Goal: Information Seeking & Learning: Learn about a topic

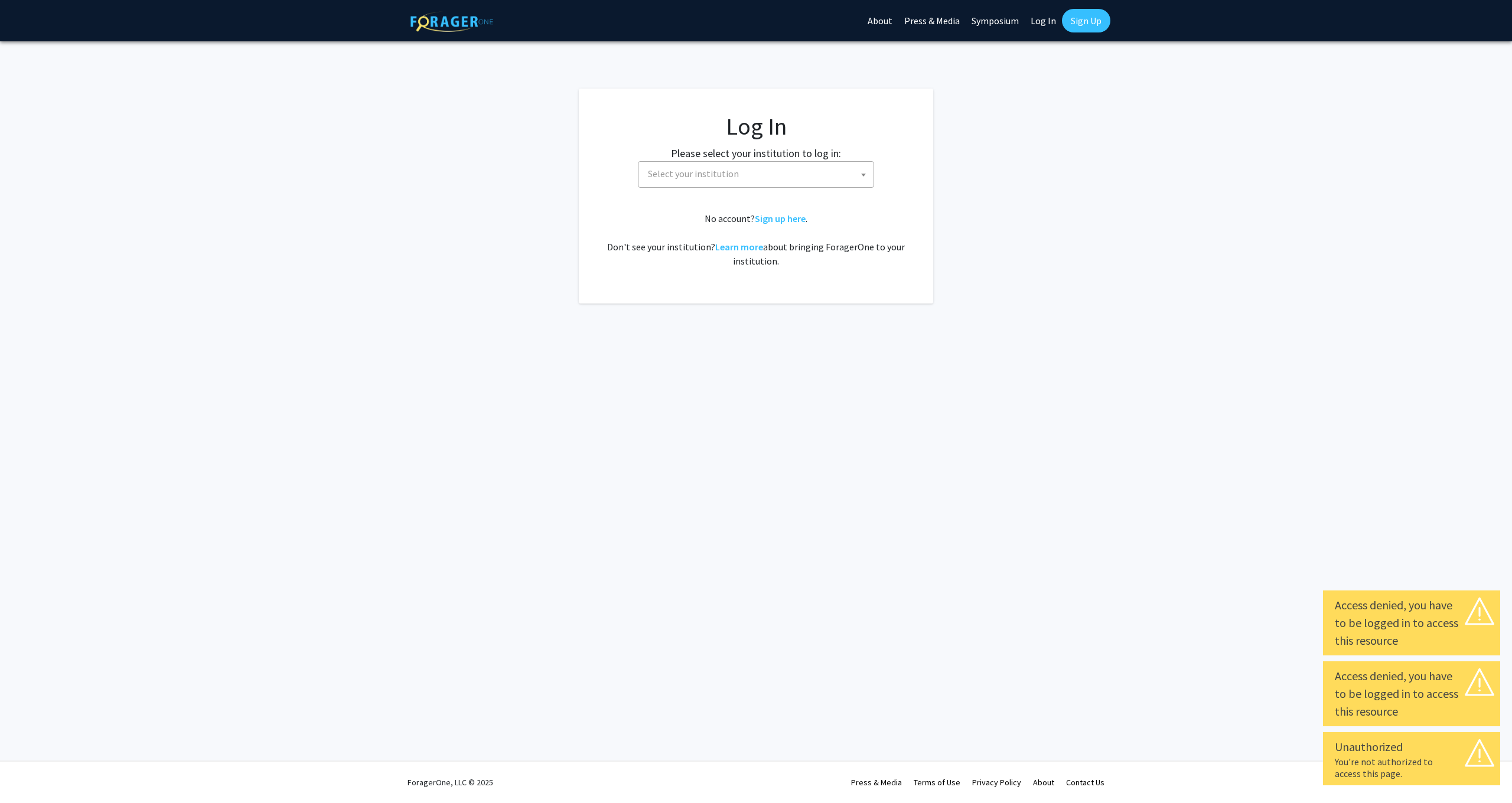
click at [800, 175] on span "Select your institution" at bounding box center [759, 174] width 231 height 24
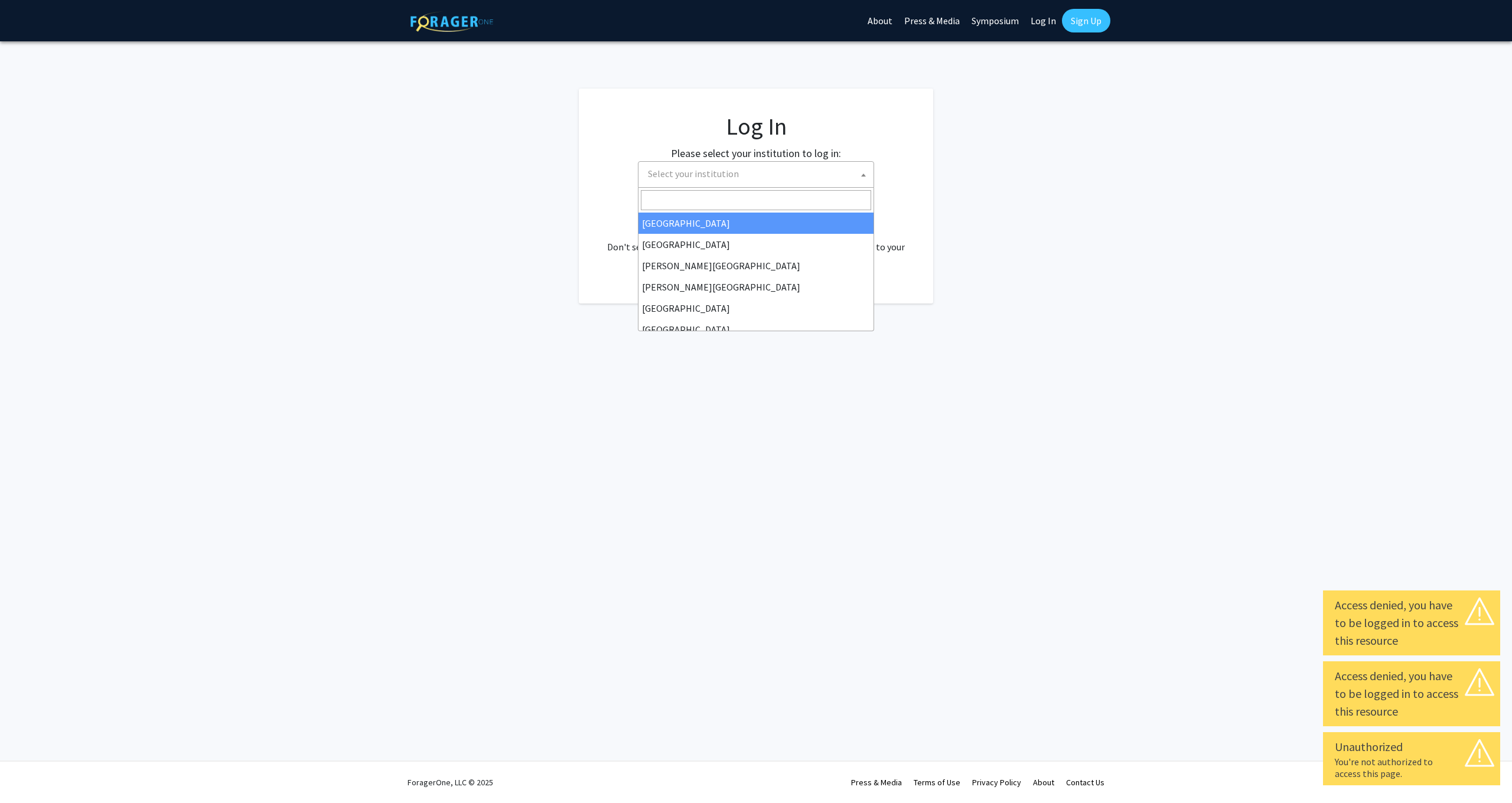
click at [1050, 29] on link "Log In" at bounding box center [1043, 20] width 37 height 41
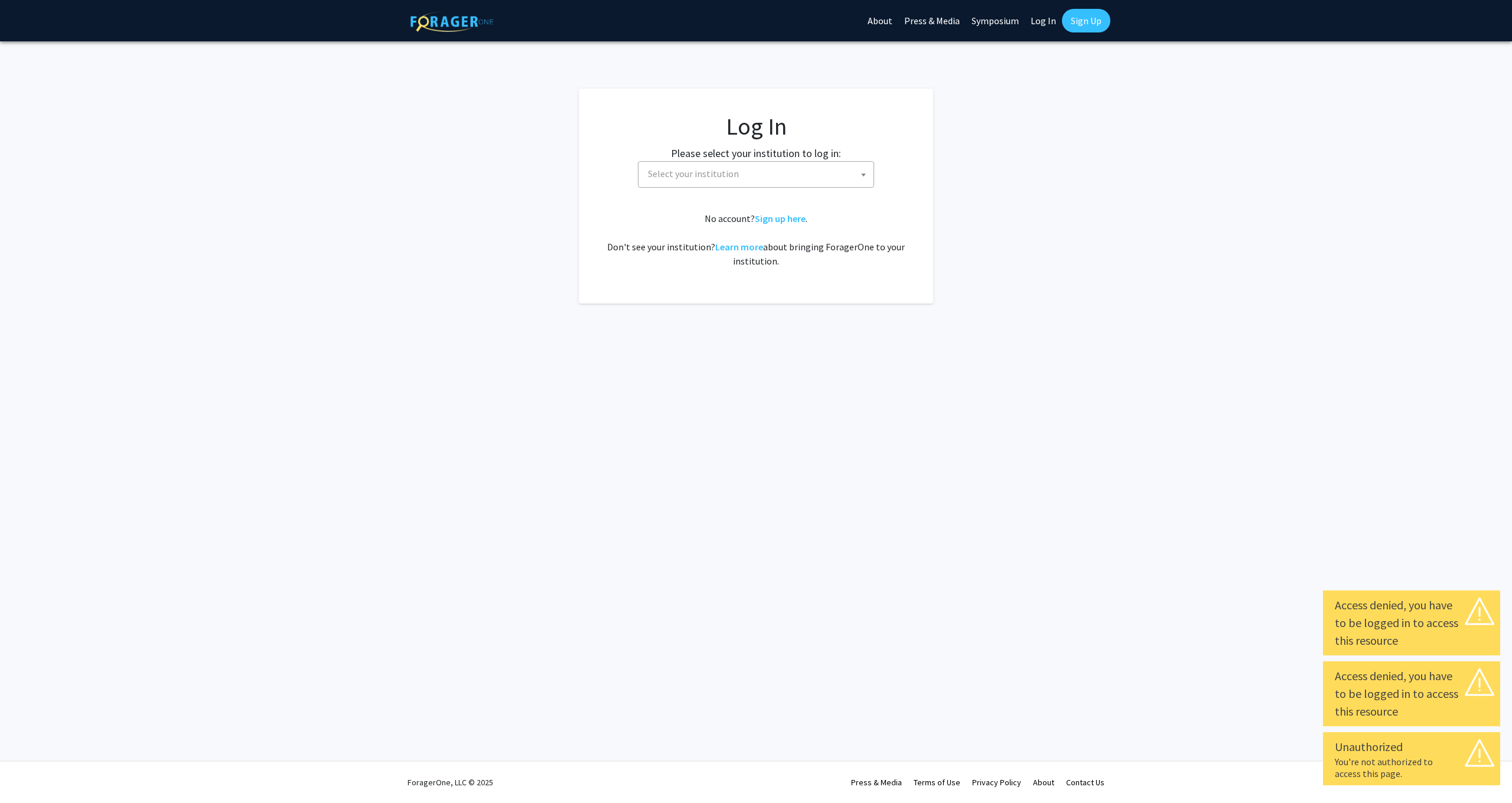
select select "34"
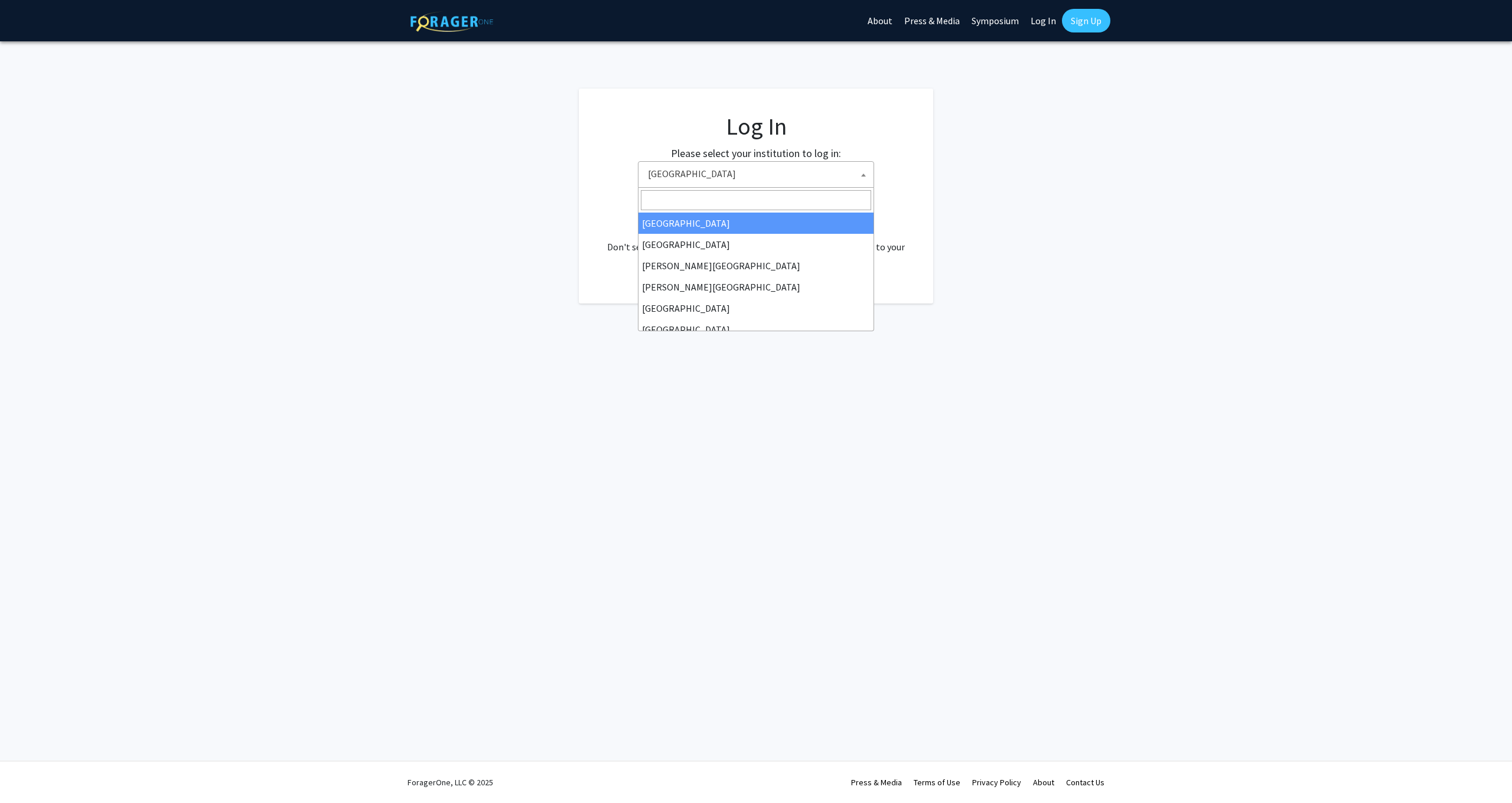
click at [809, 173] on span "[GEOGRAPHIC_DATA]" at bounding box center [759, 174] width 231 height 24
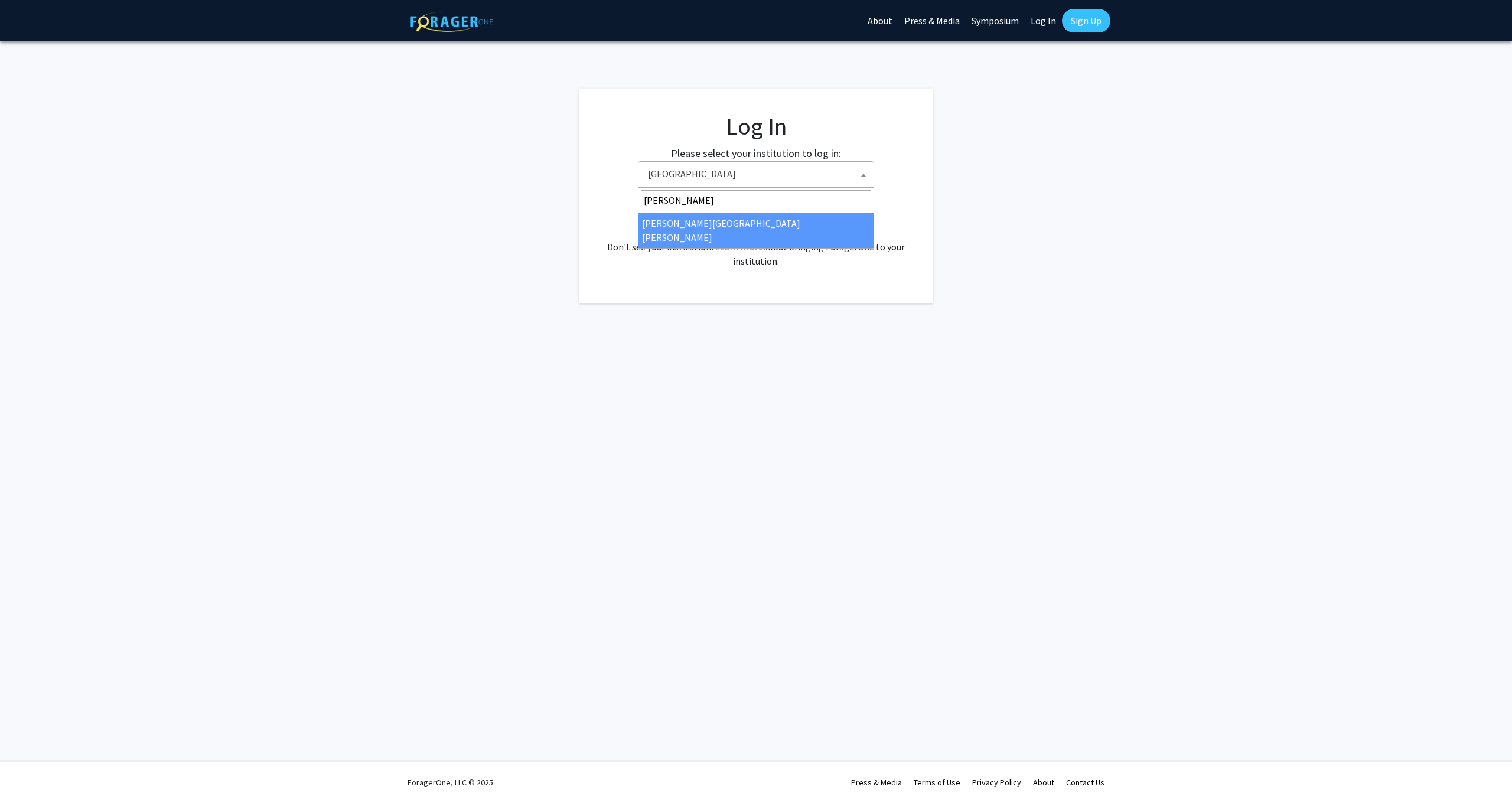
type input "[PERSON_NAME]"
click at [789, 234] on span "[PERSON_NAME][GEOGRAPHIC_DATA][PERSON_NAME]" at bounding box center [756, 218] width 236 height 60
select select "1"
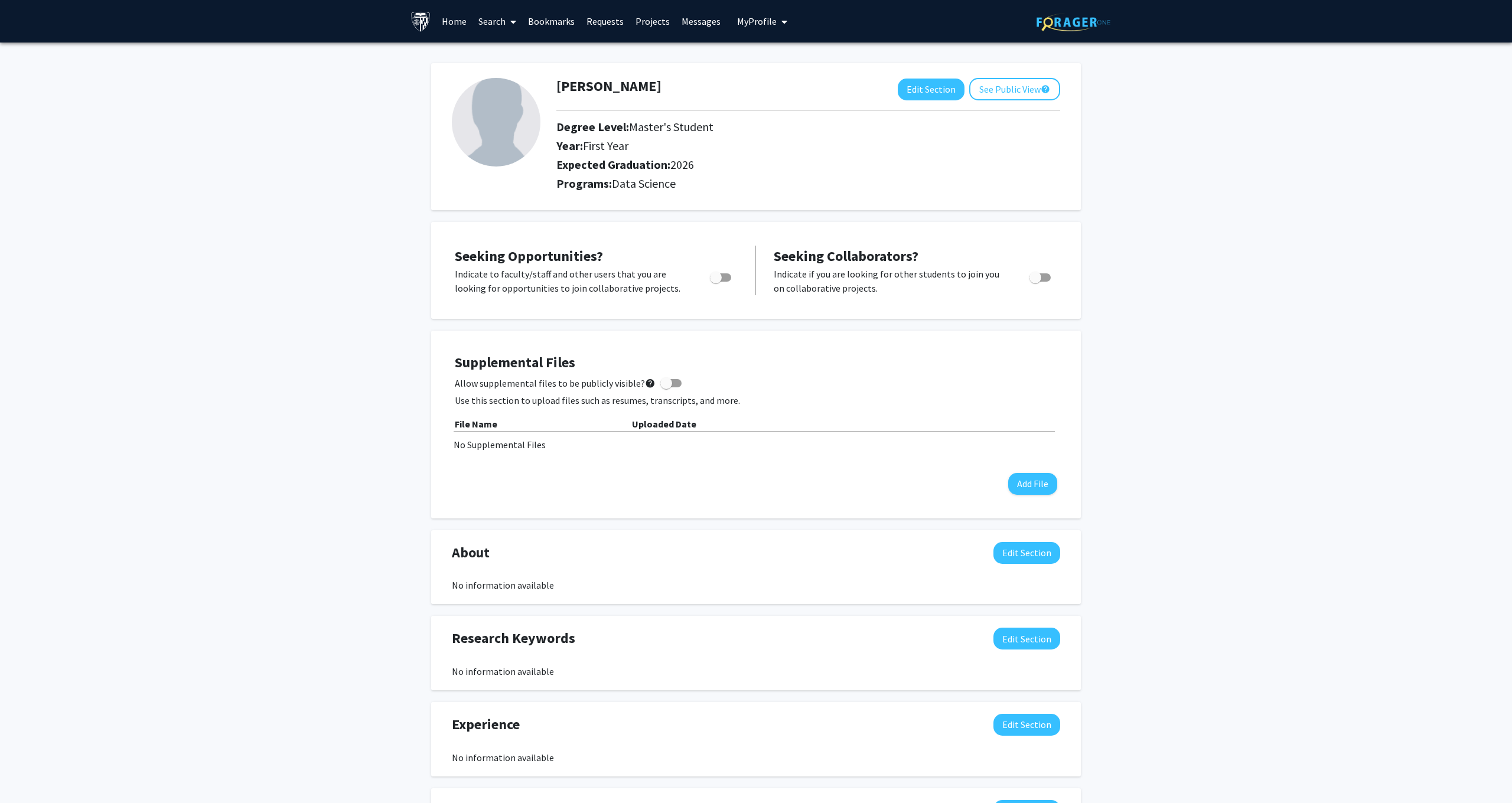
click at [464, 21] on link "Home" at bounding box center [454, 21] width 37 height 41
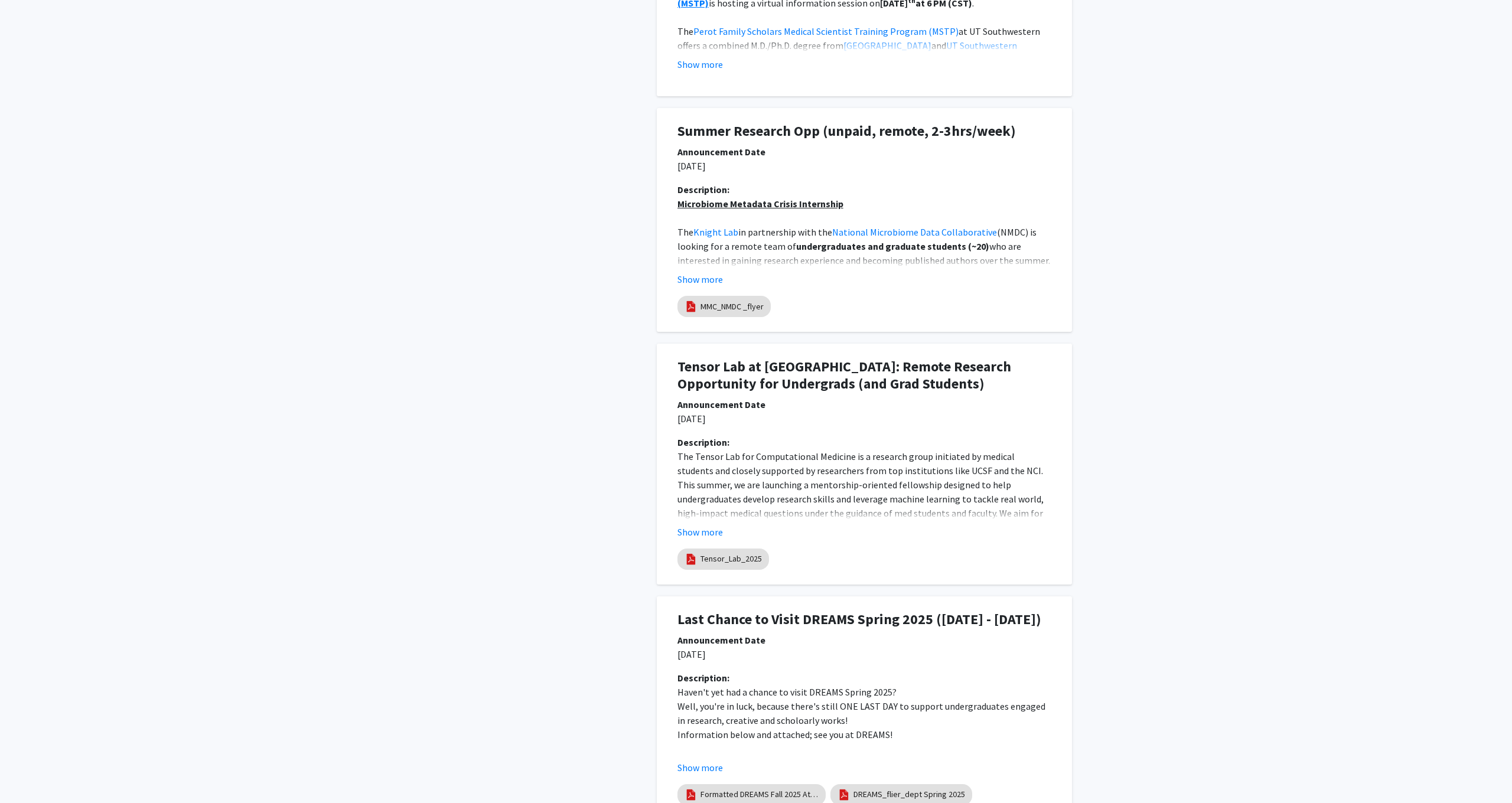
scroll to position [813, 0]
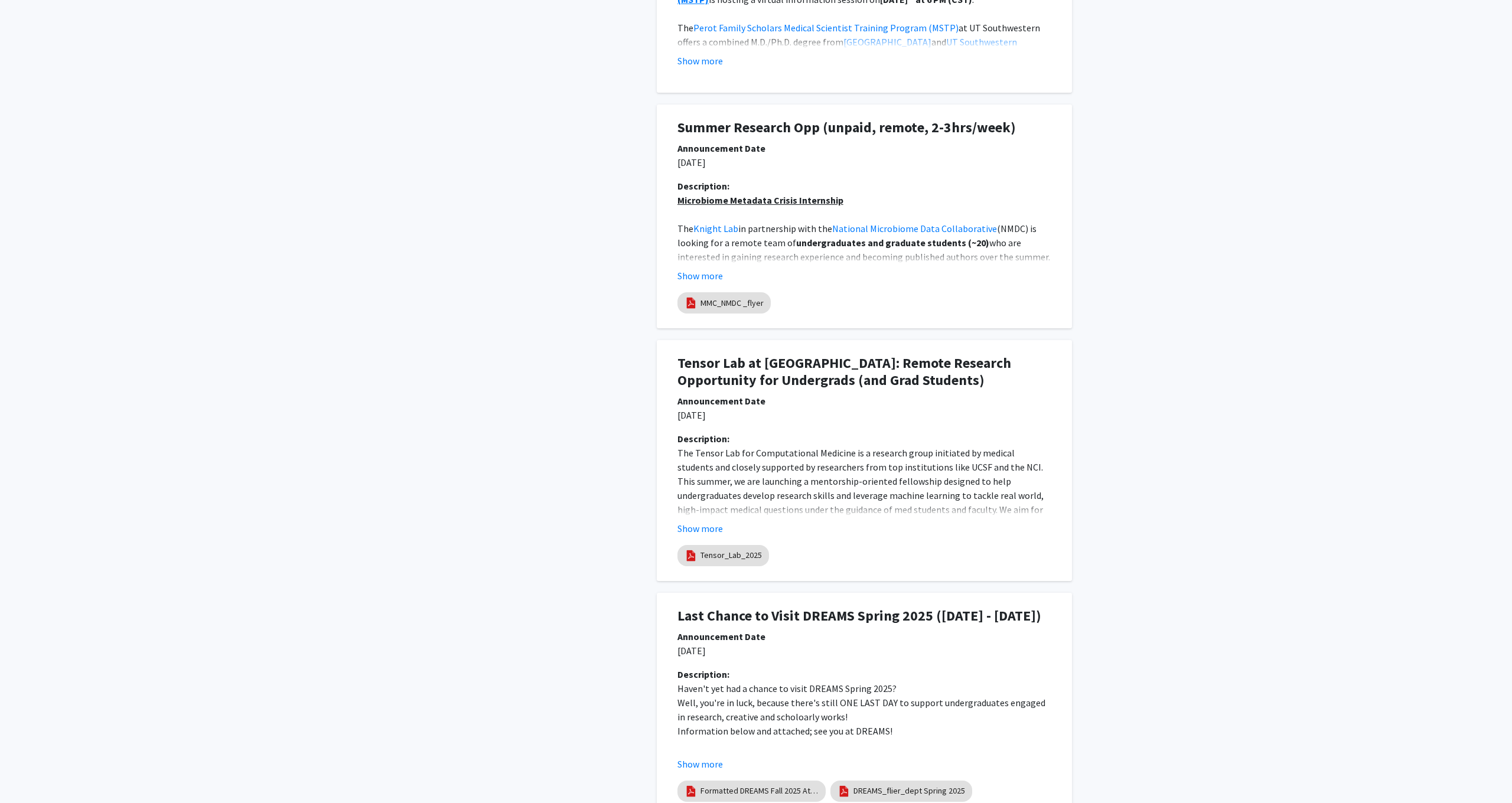
click at [724, 523] on div "Show more" at bounding box center [864, 529] width 374 height 14
click at [713, 527] on button "Show more" at bounding box center [700, 529] width 46 height 14
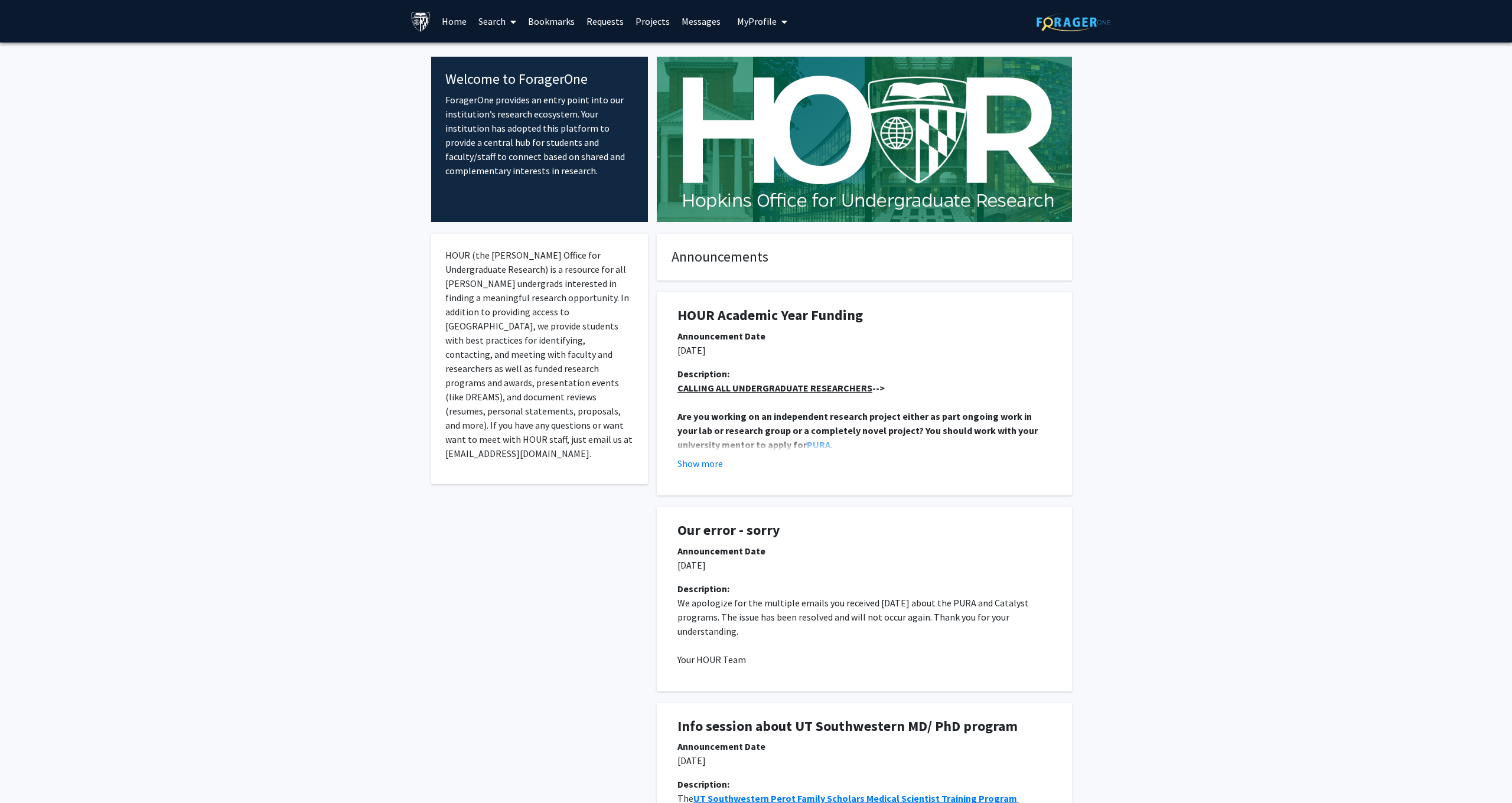
scroll to position [61, 0]
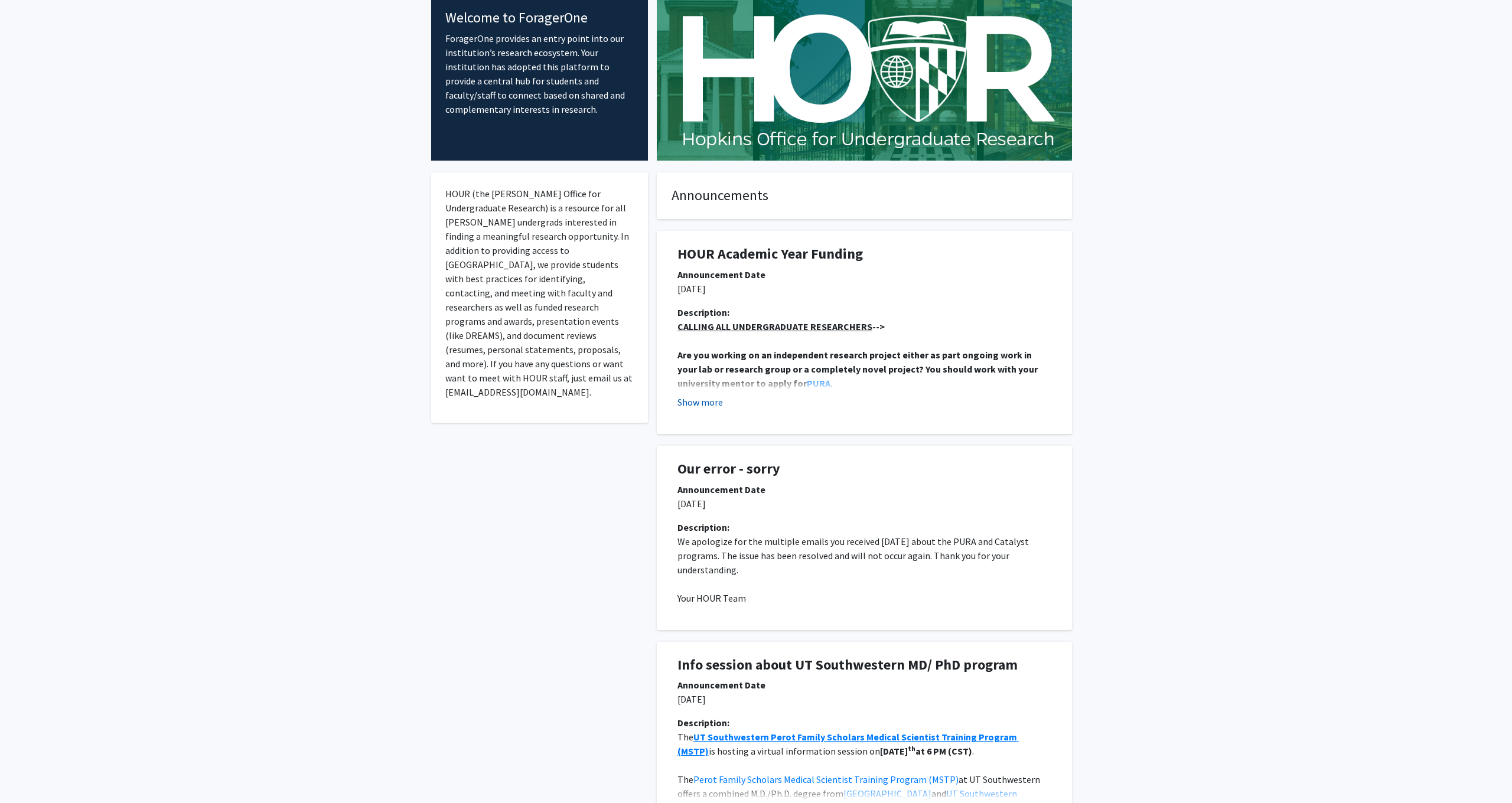
click at [721, 404] on button "Show more" at bounding box center [700, 402] width 46 height 14
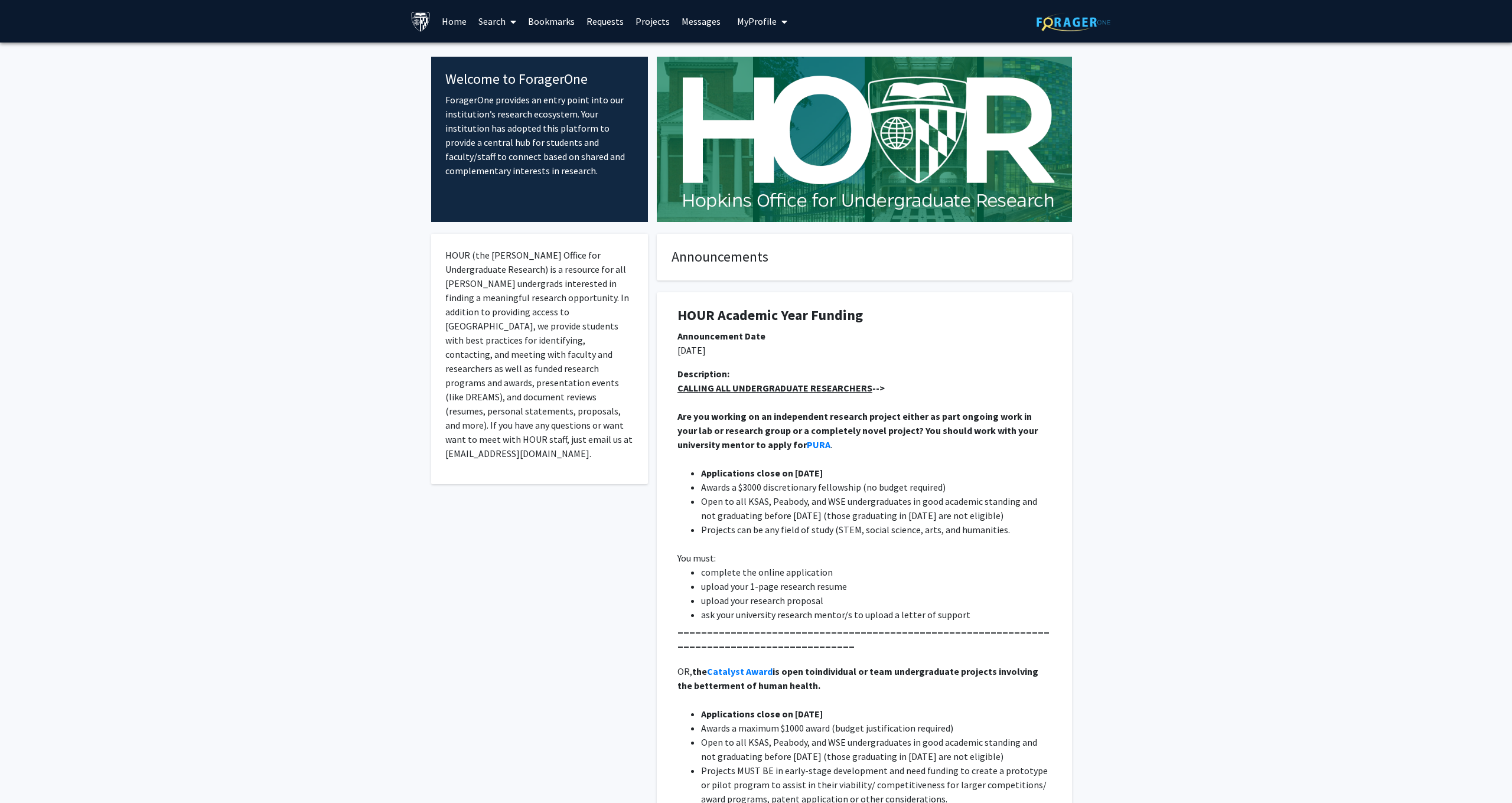
scroll to position [0, 0]
click at [647, 14] on link "Projects" at bounding box center [653, 21] width 46 height 41
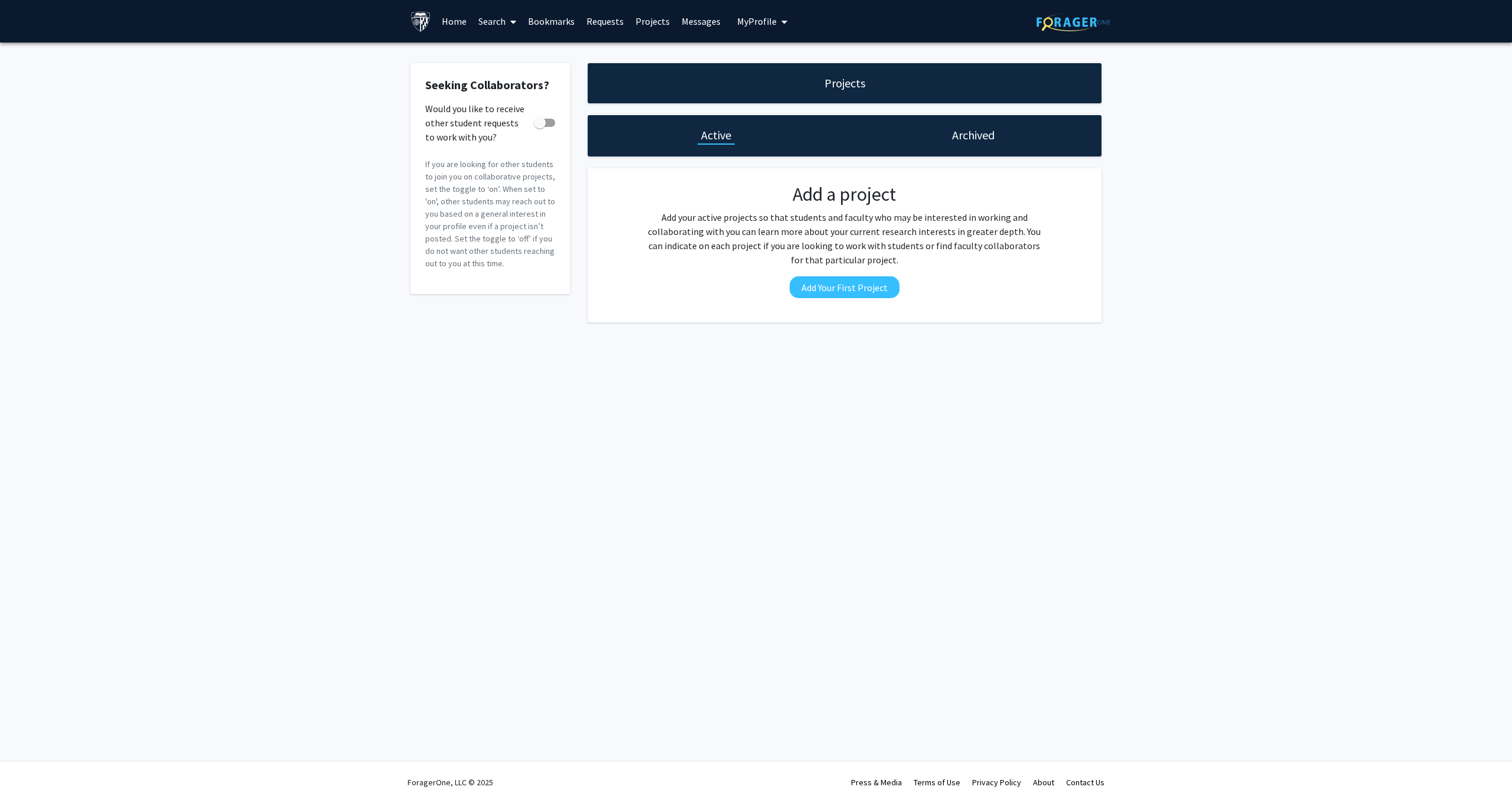
click at [489, 30] on link "Search" at bounding box center [497, 21] width 50 height 41
click at [532, 51] on span "Faculty/Staff" at bounding box center [515, 54] width 87 height 24
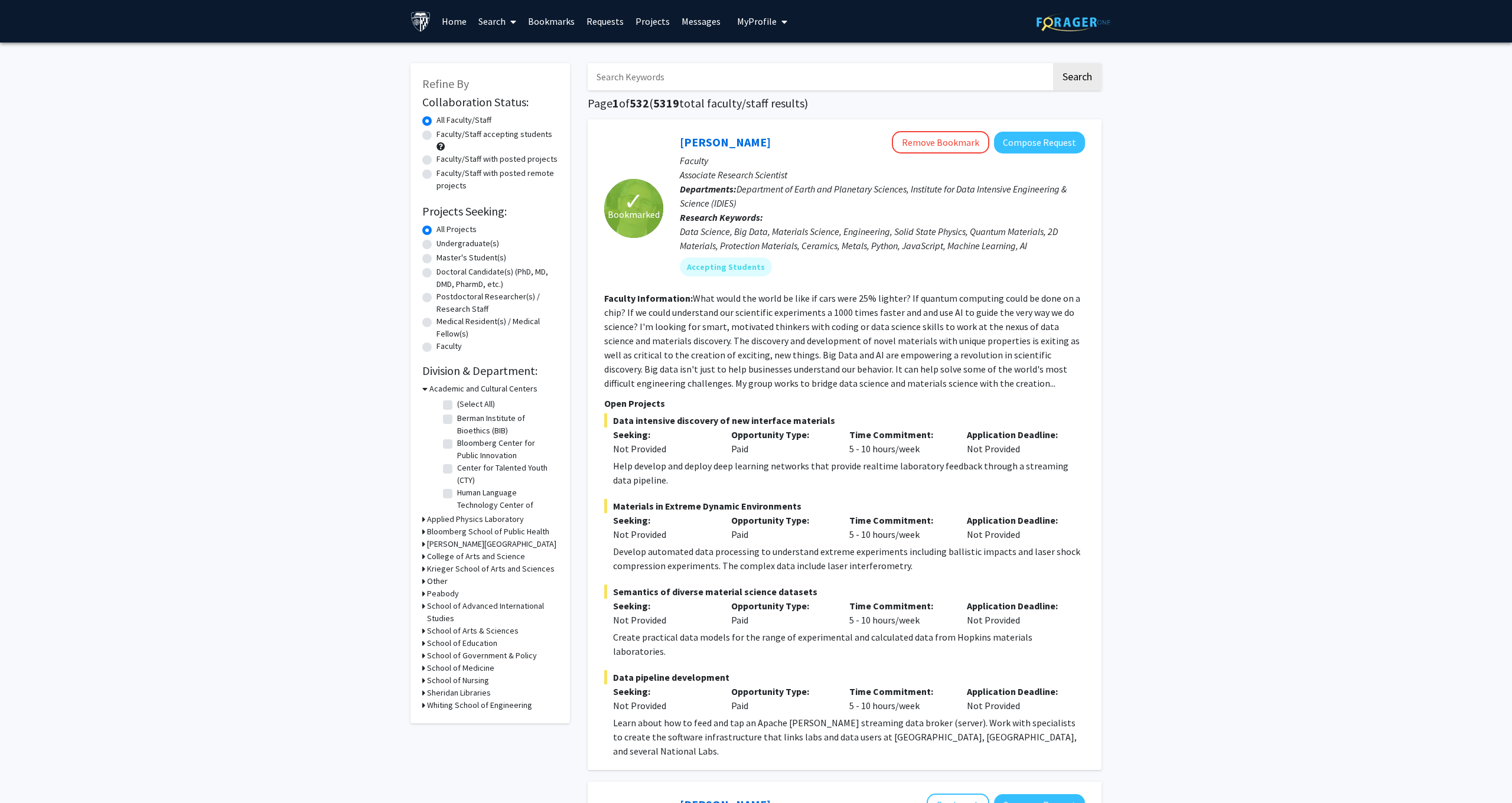
click at [696, 90] on input "Search Keywords" at bounding box center [819, 77] width 463 height 27
type input "Data Science"
click at [1077, 79] on button "Search" at bounding box center [1077, 77] width 49 height 27
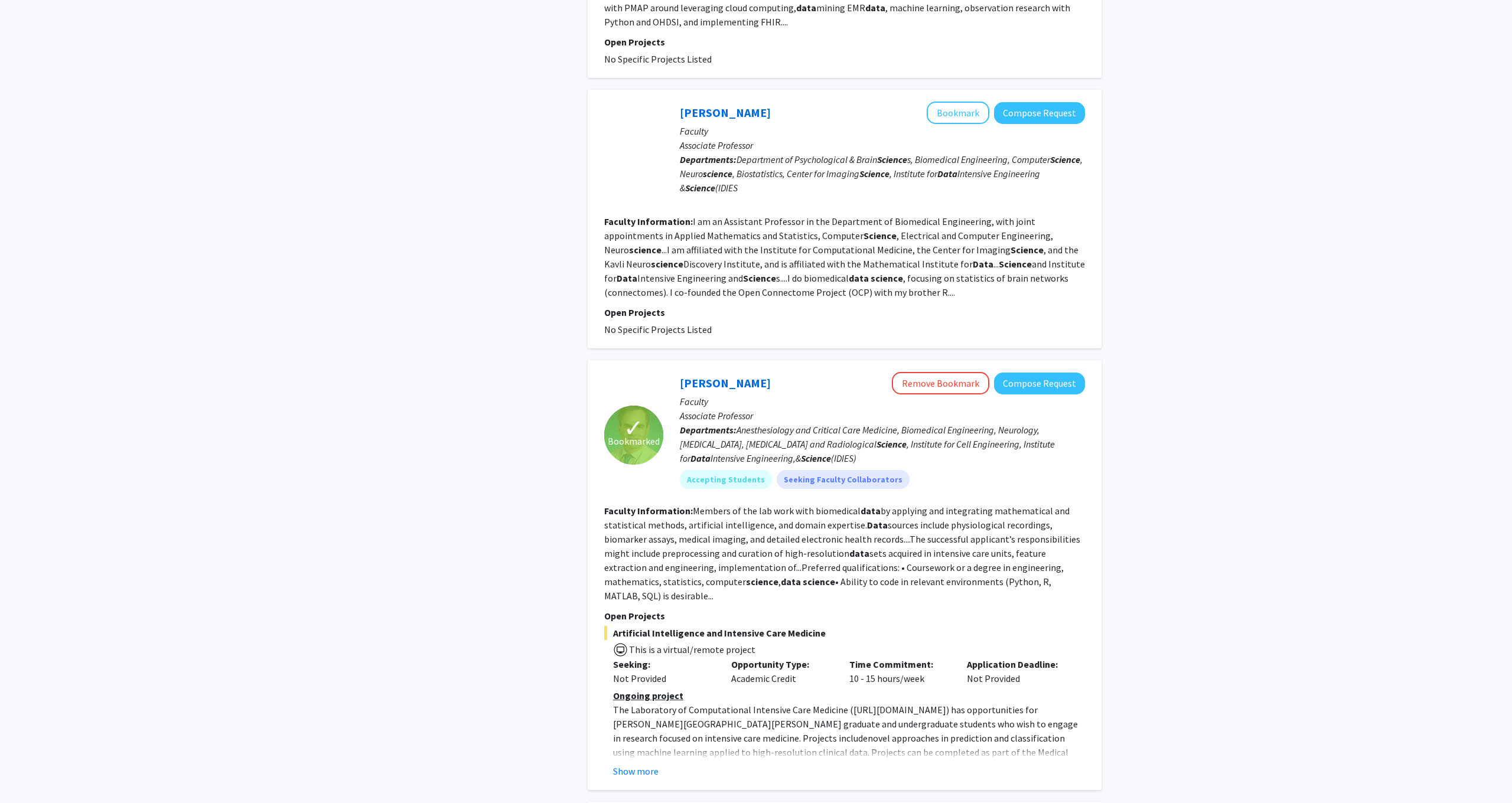
scroll to position [1876, 0]
click at [648, 764] on button "Show more" at bounding box center [636, 771] width 46 height 14
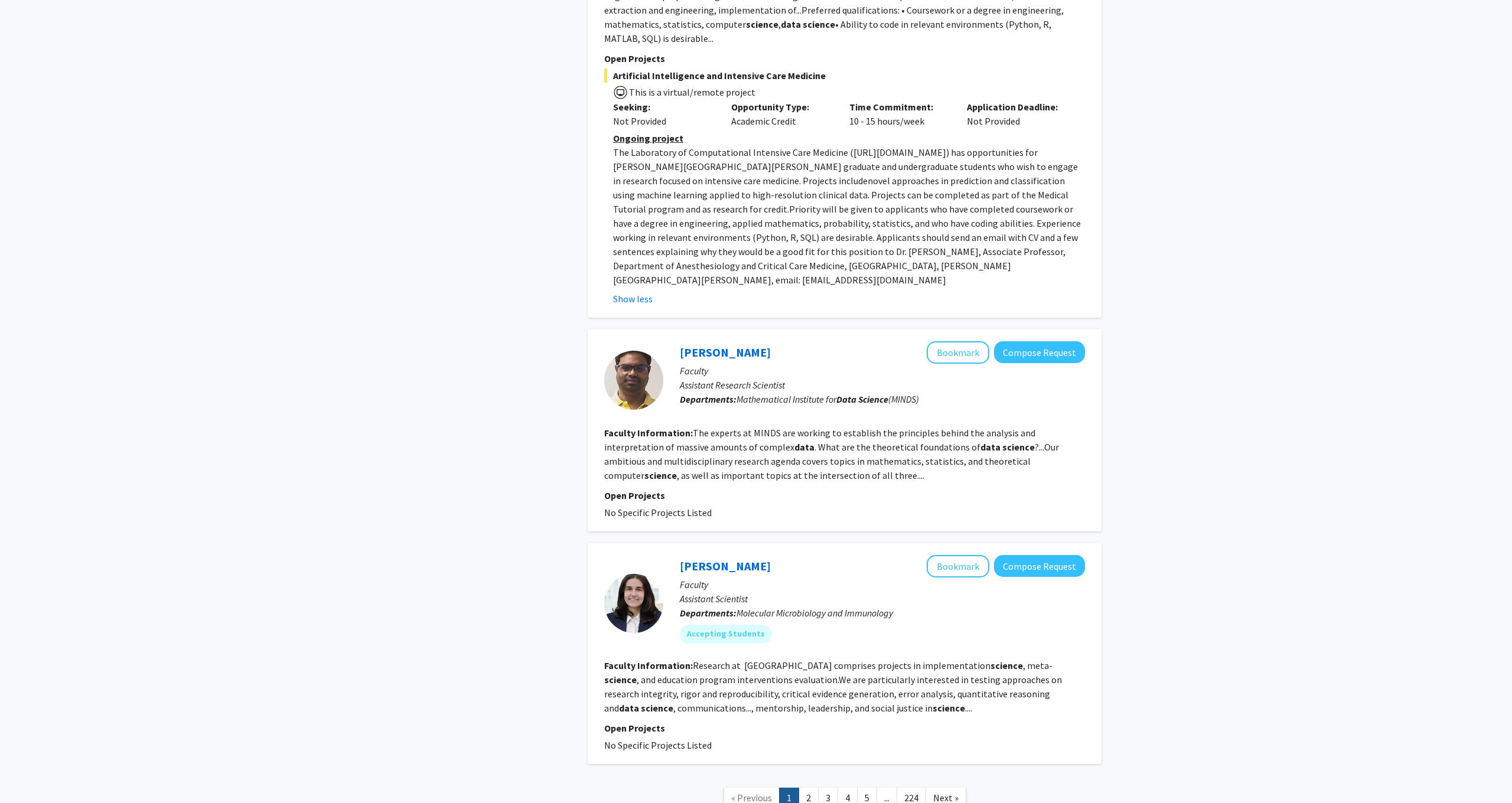
scroll to position [2439, 0]
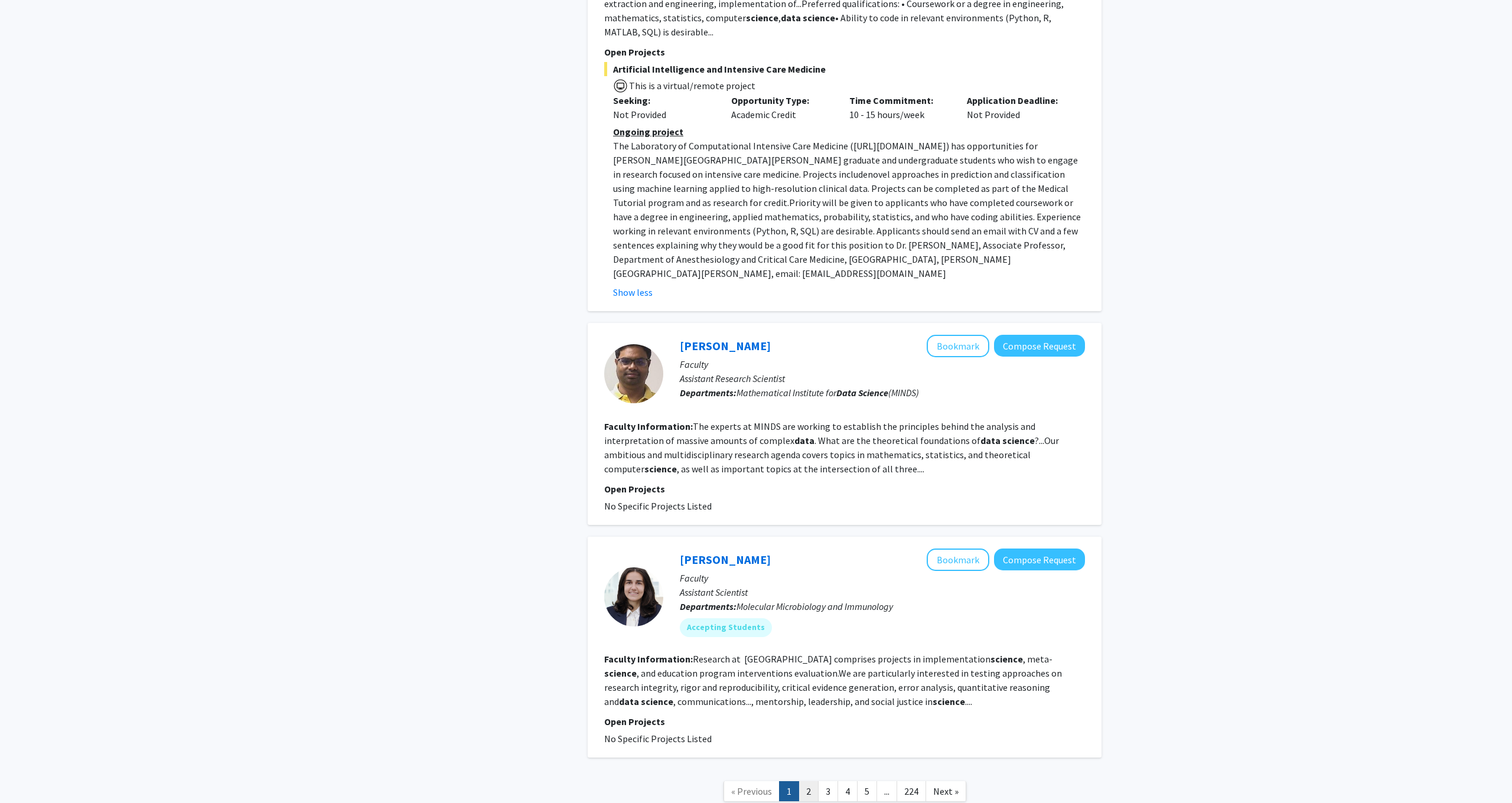
click at [804, 781] on link "2" at bounding box center [808, 791] width 20 height 20
